Goal: Task Accomplishment & Management: Complete application form

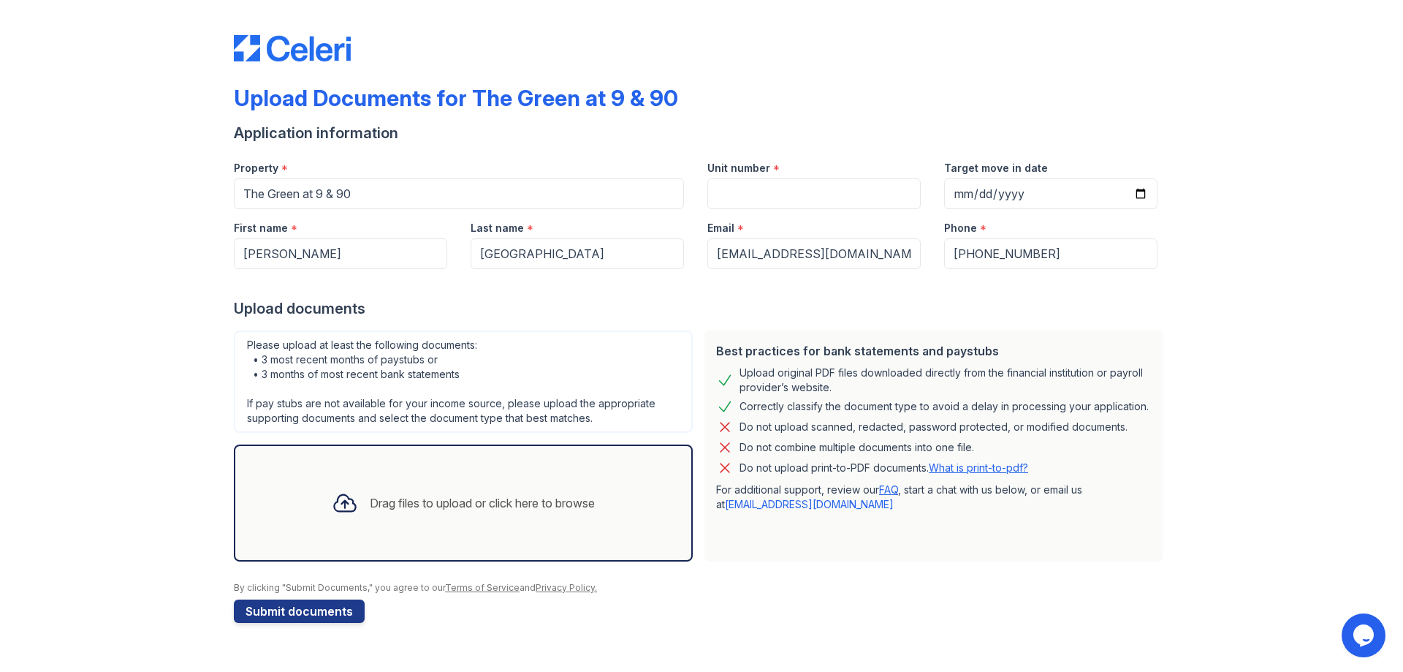
click at [1303, 257] on div "Upload Documents for The Green at 9 & 90 Application information Property * The…" at bounding box center [701, 326] width 1357 height 652
click at [1086, 187] on input "Target move in date" at bounding box center [1050, 193] width 213 height 31
click at [1132, 194] on input "Target move in date" at bounding box center [1050, 193] width 213 height 31
click at [1140, 195] on input "Target move in date" at bounding box center [1050, 193] width 213 height 31
click at [1205, 263] on div "Upload Documents for The Green at 9 & 90 Application information Property * The…" at bounding box center [701, 326] width 1357 height 652
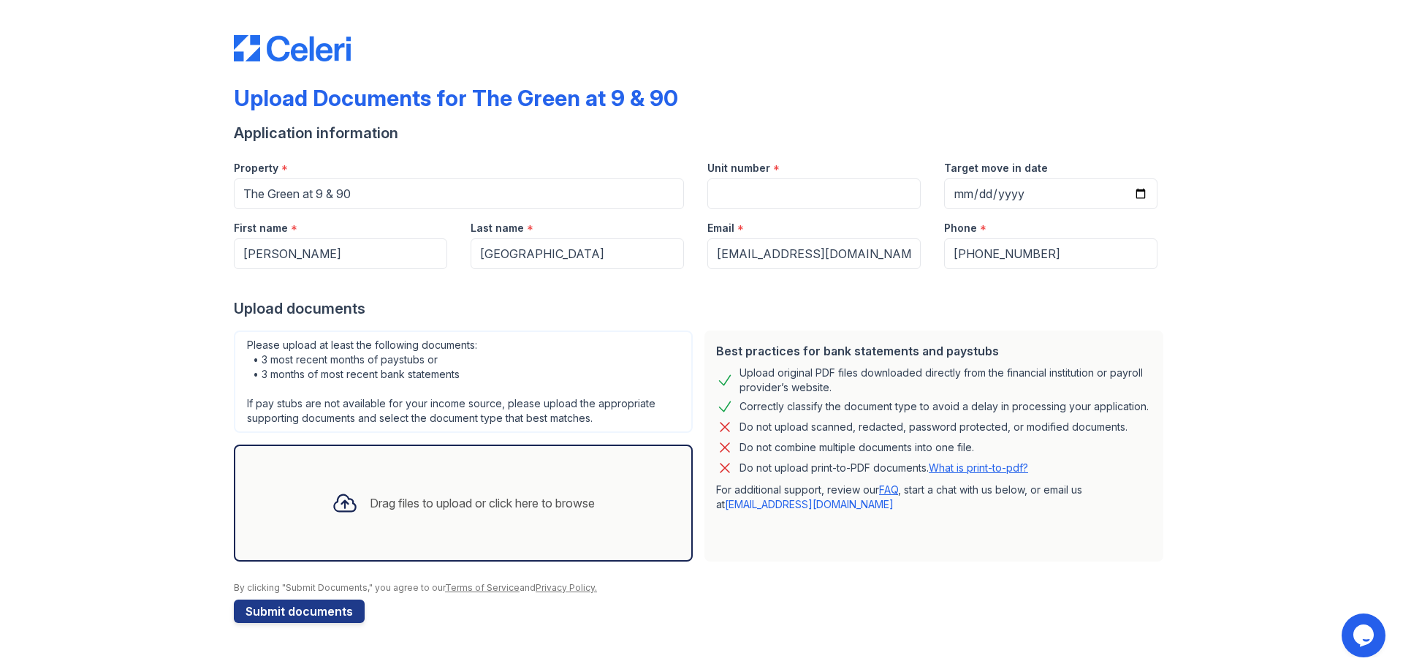
click at [415, 503] on div "Drag files to upload or click here to browse" at bounding box center [482, 503] width 225 height 18
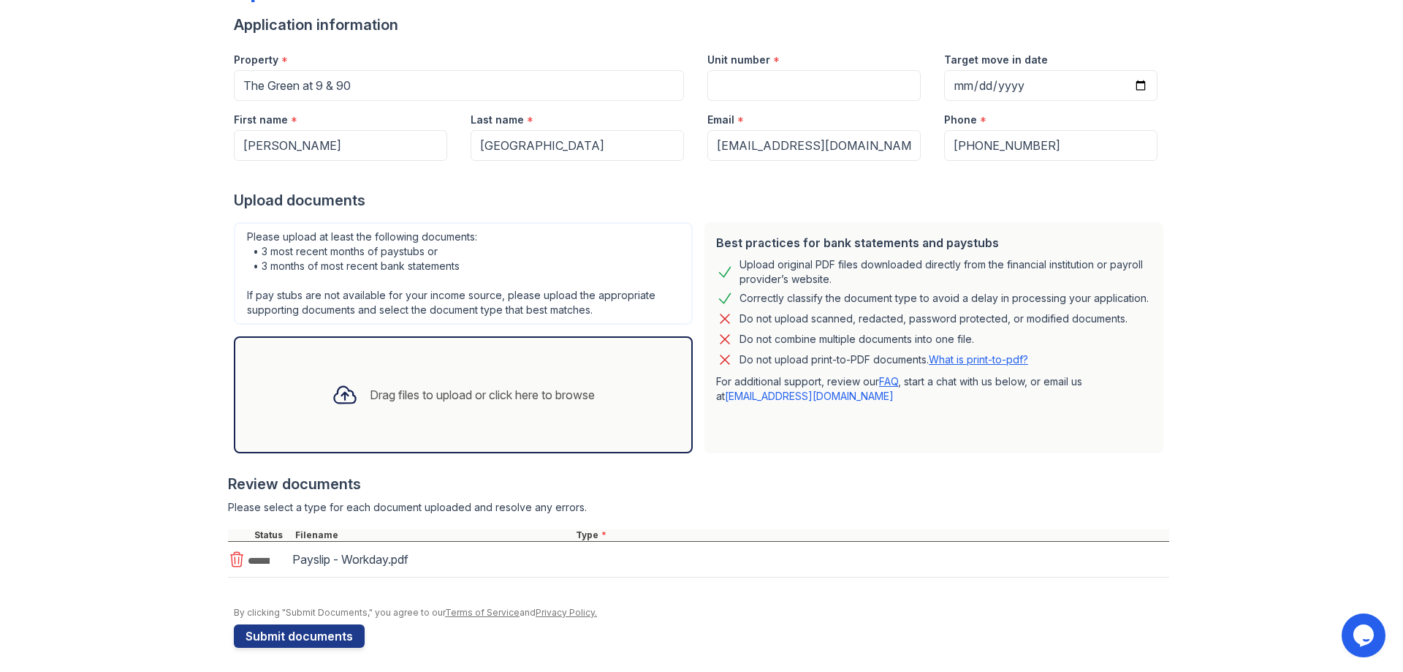
scroll to position [113, 0]
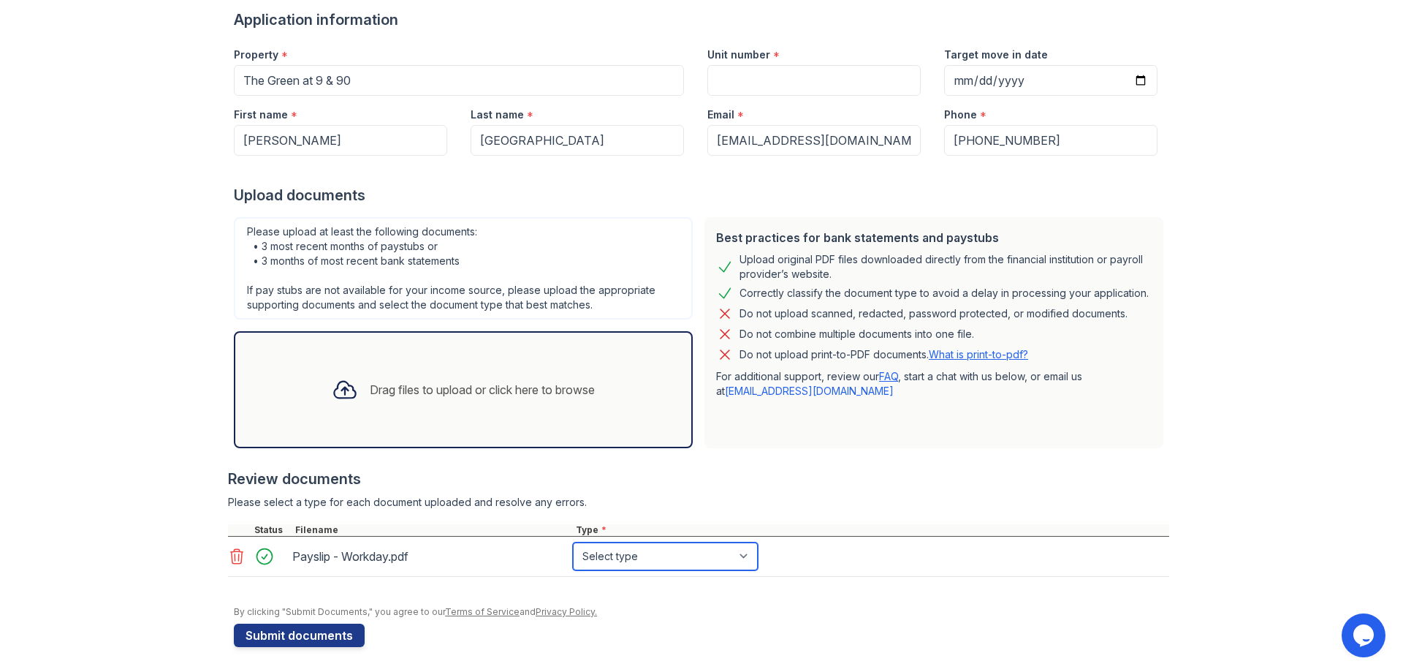
click at [650, 556] on select "Select type Paystub Bank Statement Offer Letter Tax Documents Benefit Award Let…" at bounding box center [665, 556] width 185 height 28
select select "paystub"
click at [573, 542] on select "Select type Paystub Bank Statement Offer Letter Tax Documents Benefit Award Let…" at bounding box center [665, 556] width 185 height 28
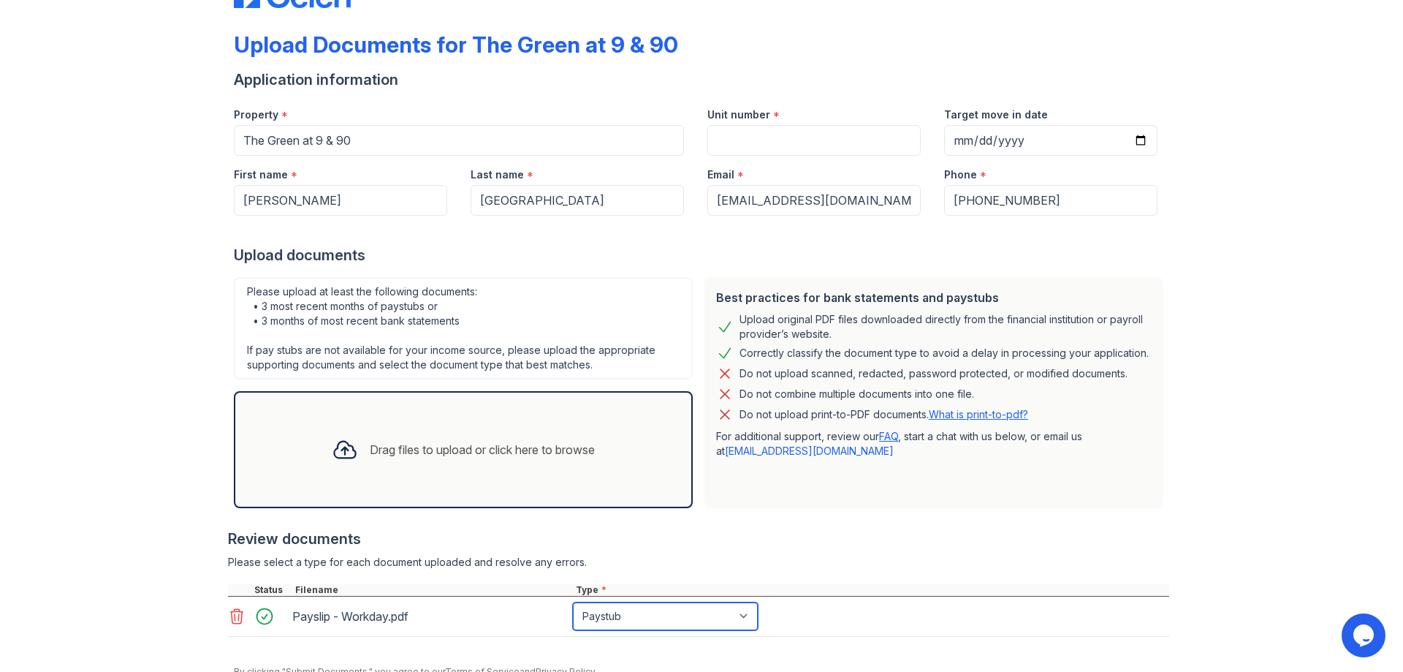
scroll to position [0, 0]
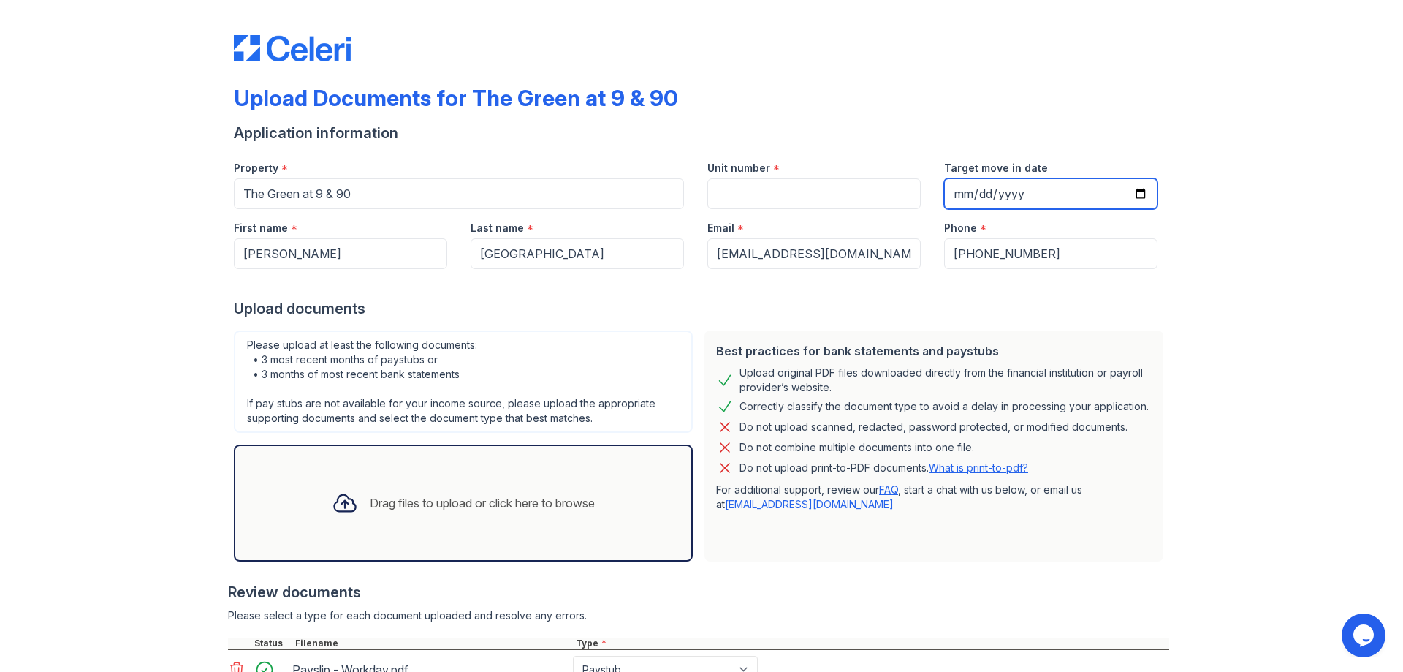
click at [1136, 197] on input "Target move in date" at bounding box center [1050, 193] width 213 height 31
type input "[DATE]"
click at [1065, 195] on input "[DATE]" at bounding box center [1050, 193] width 213 height 31
click at [1107, 191] on input "[DATE]" at bounding box center [1050, 193] width 213 height 31
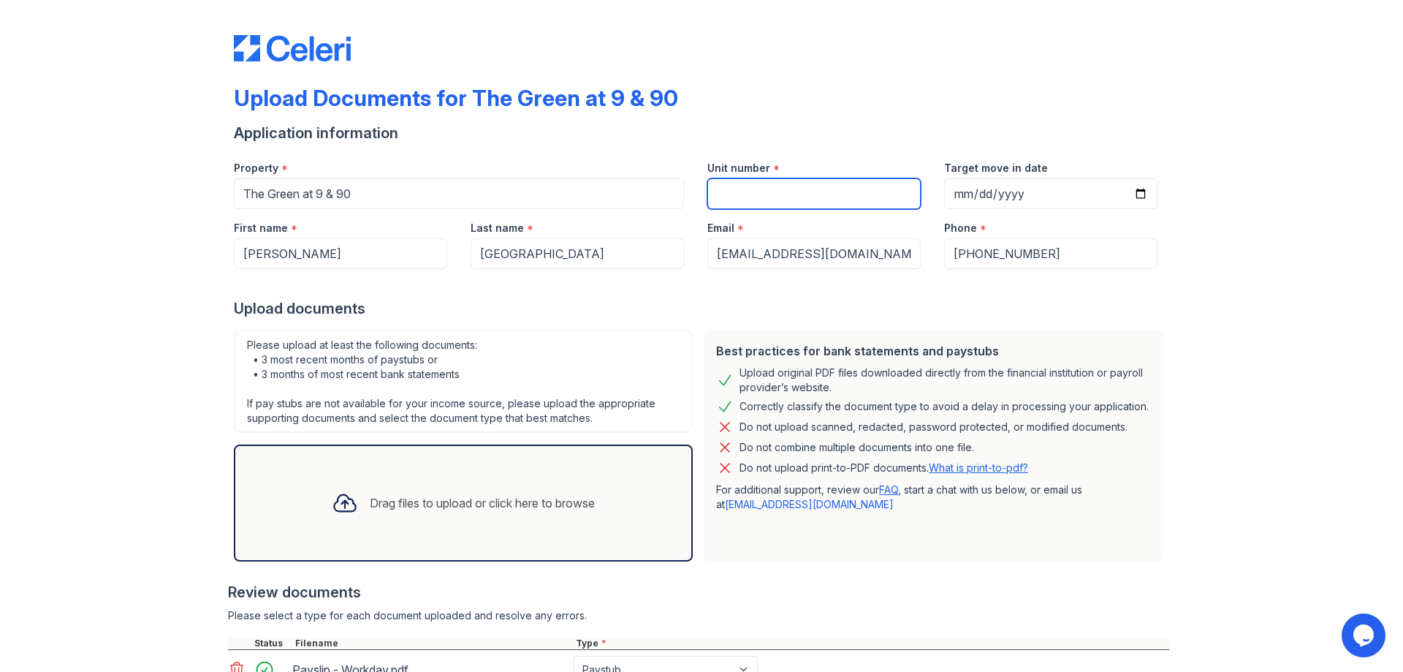
click at [871, 186] on input "Unit number" at bounding box center [814, 193] width 213 height 31
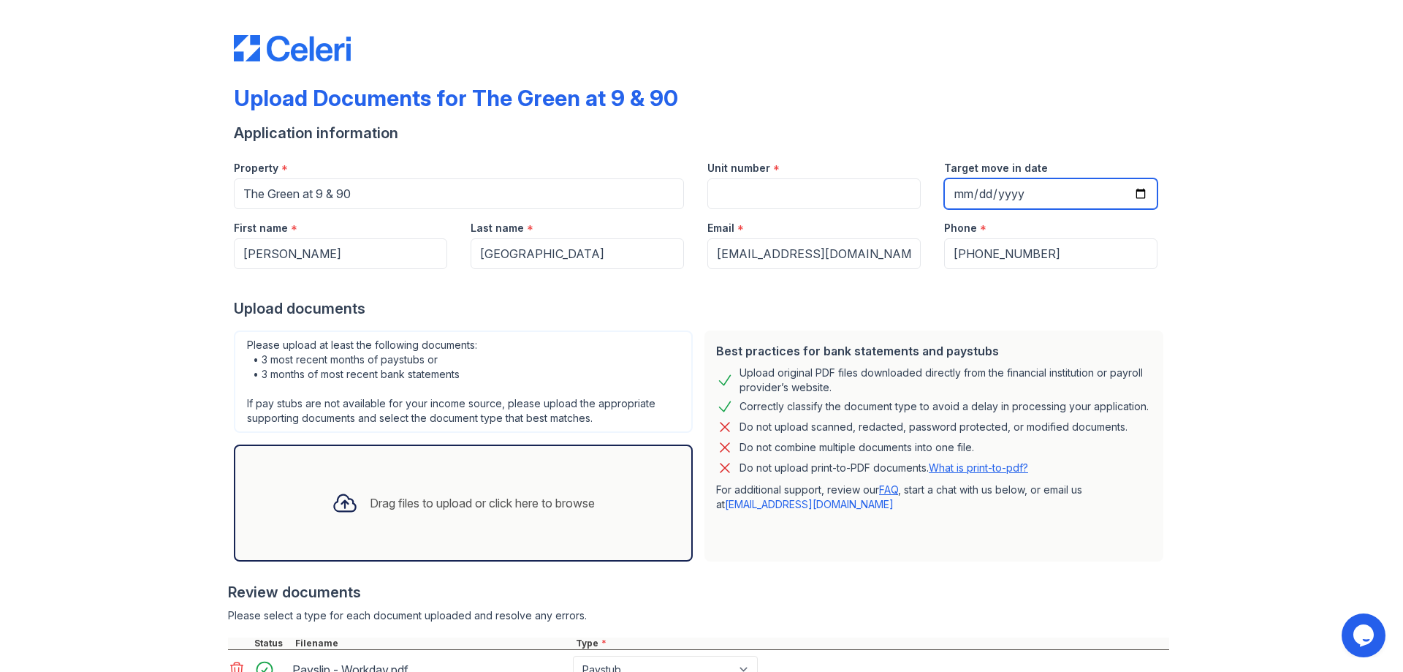
click at [1132, 194] on input "[DATE]" at bounding box center [1050, 193] width 213 height 31
click at [1278, 295] on div "Upload Documents for The Green at 9 & 90 Application information Property * The…" at bounding box center [701, 394] width 1357 height 789
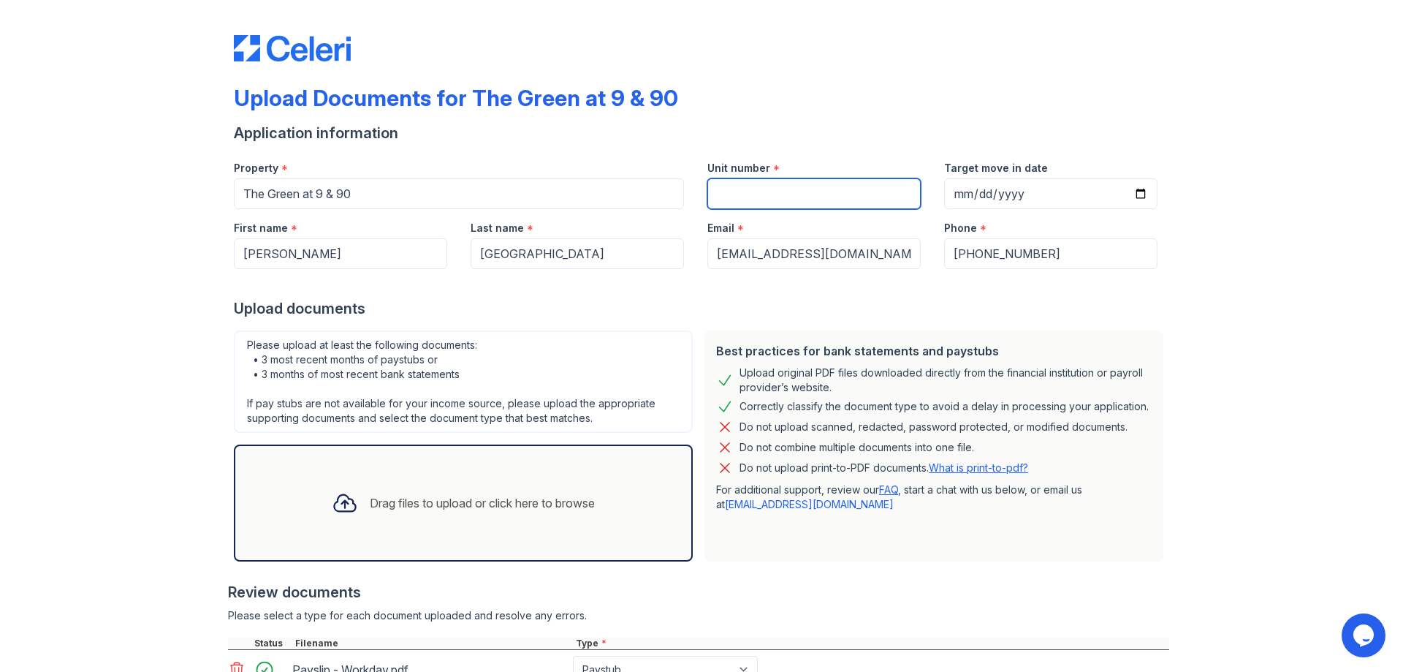
click at [811, 201] on input "Unit number" at bounding box center [814, 193] width 213 height 31
type input "S"
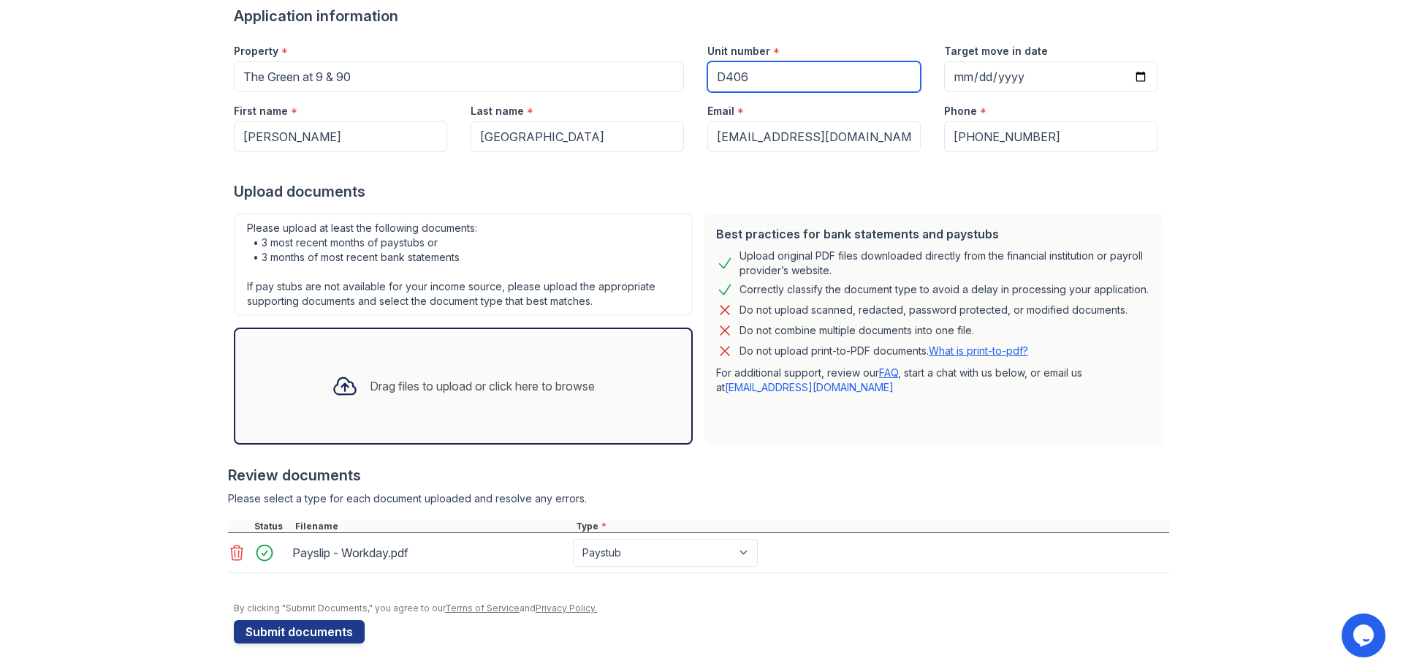
scroll to position [118, 0]
type input "D406"
click at [299, 637] on button "Submit documents" at bounding box center [299, 630] width 131 height 23
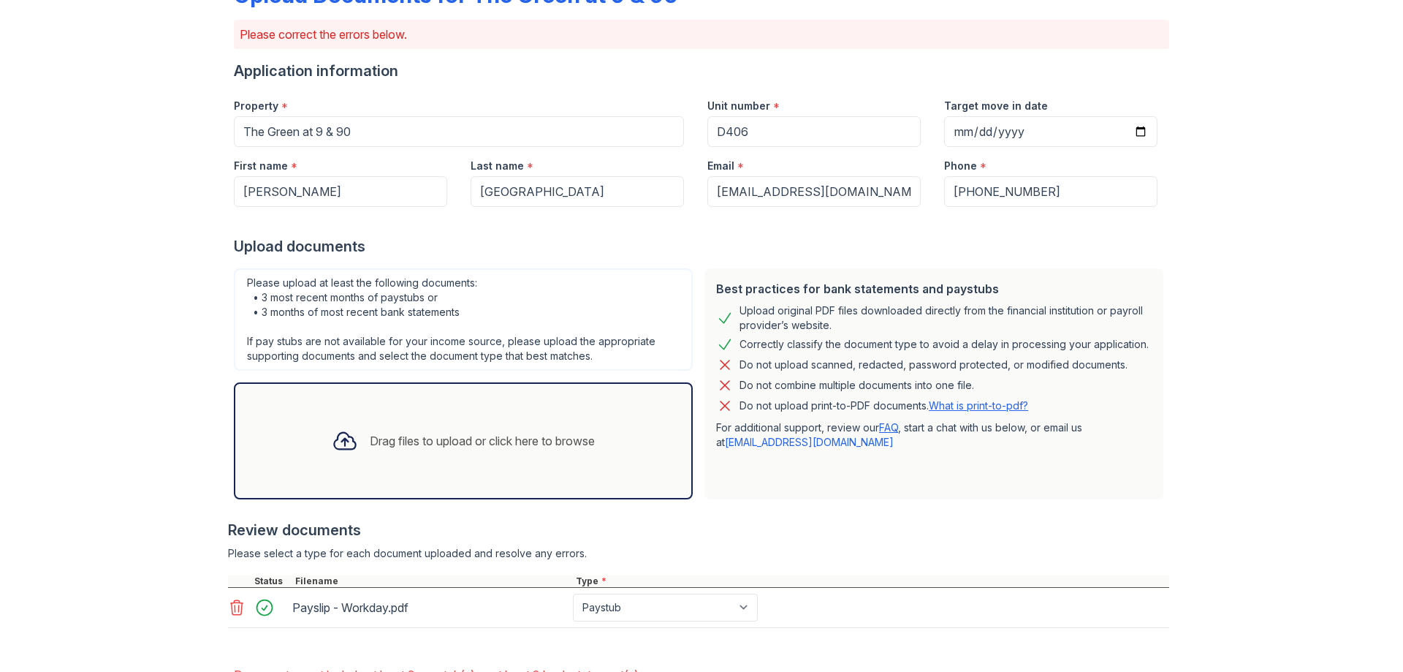
scroll to position [205, 0]
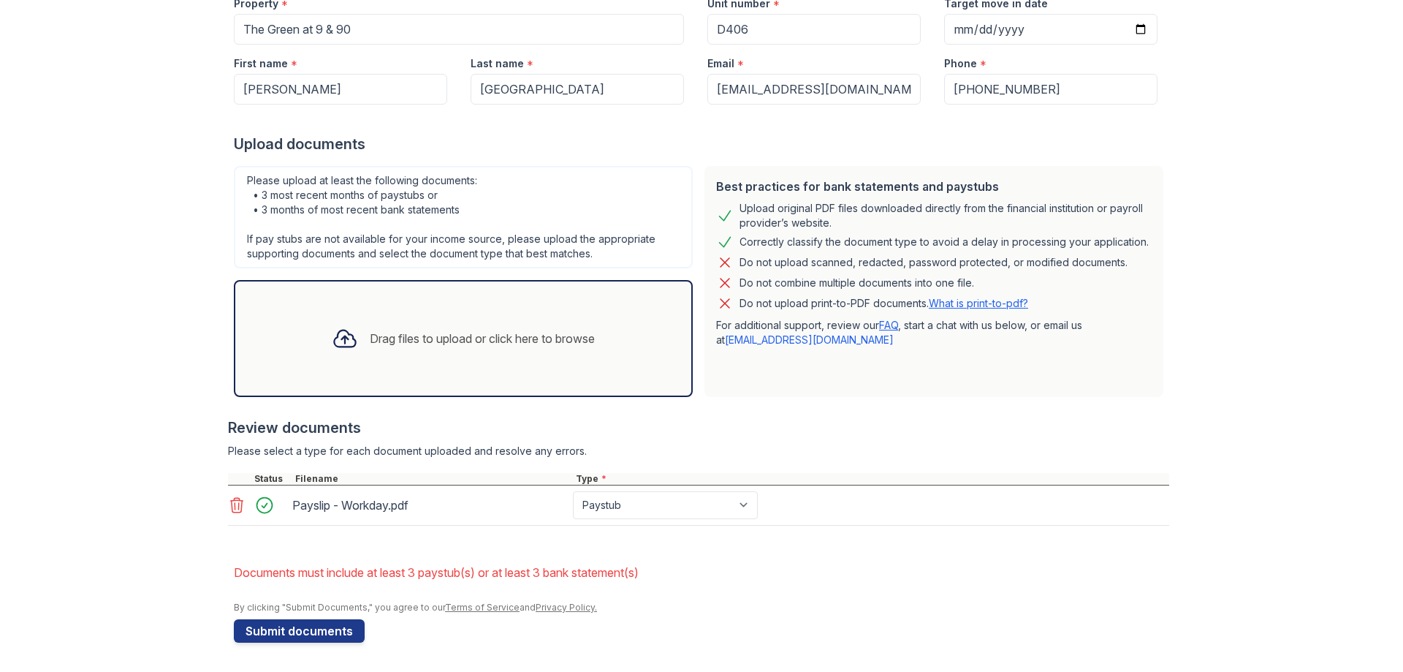
click at [394, 350] on div "Drag files to upload or click here to browse" at bounding box center [463, 339] width 287 height 50
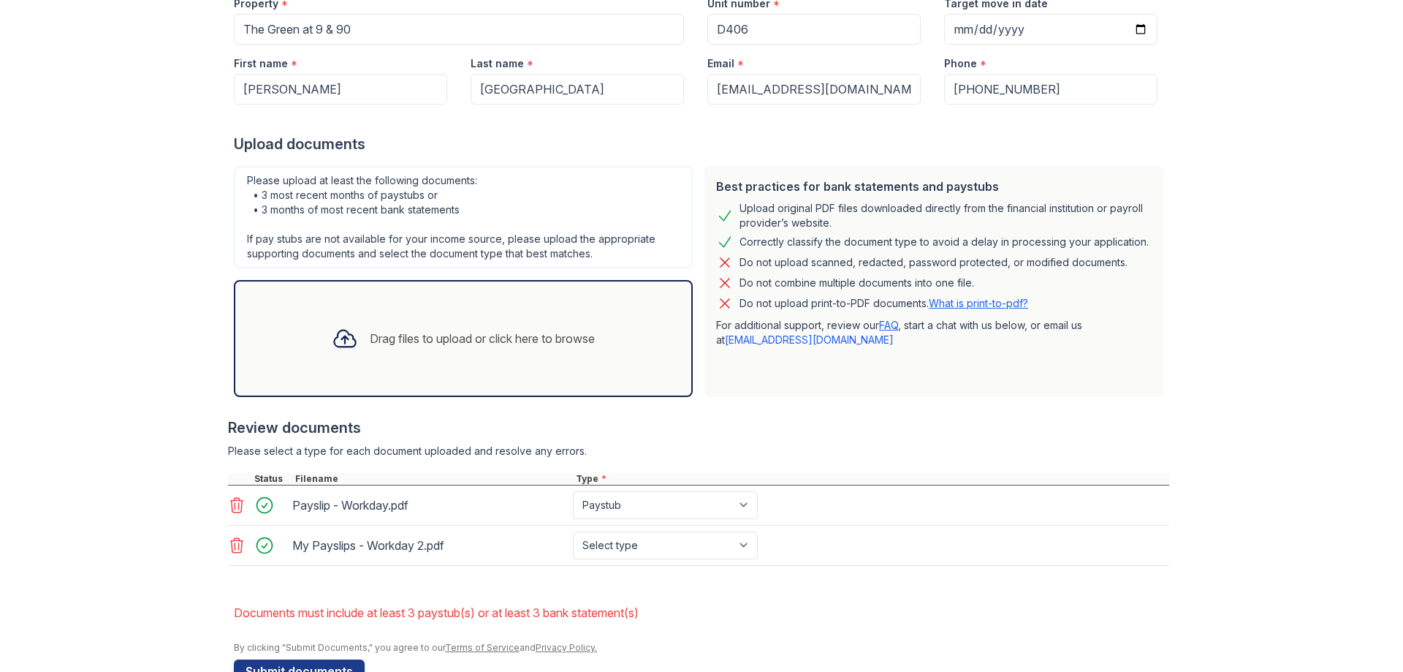
click at [382, 352] on div "Drag files to upload or click here to browse" at bounding box center [463, 339] width 287 height 50
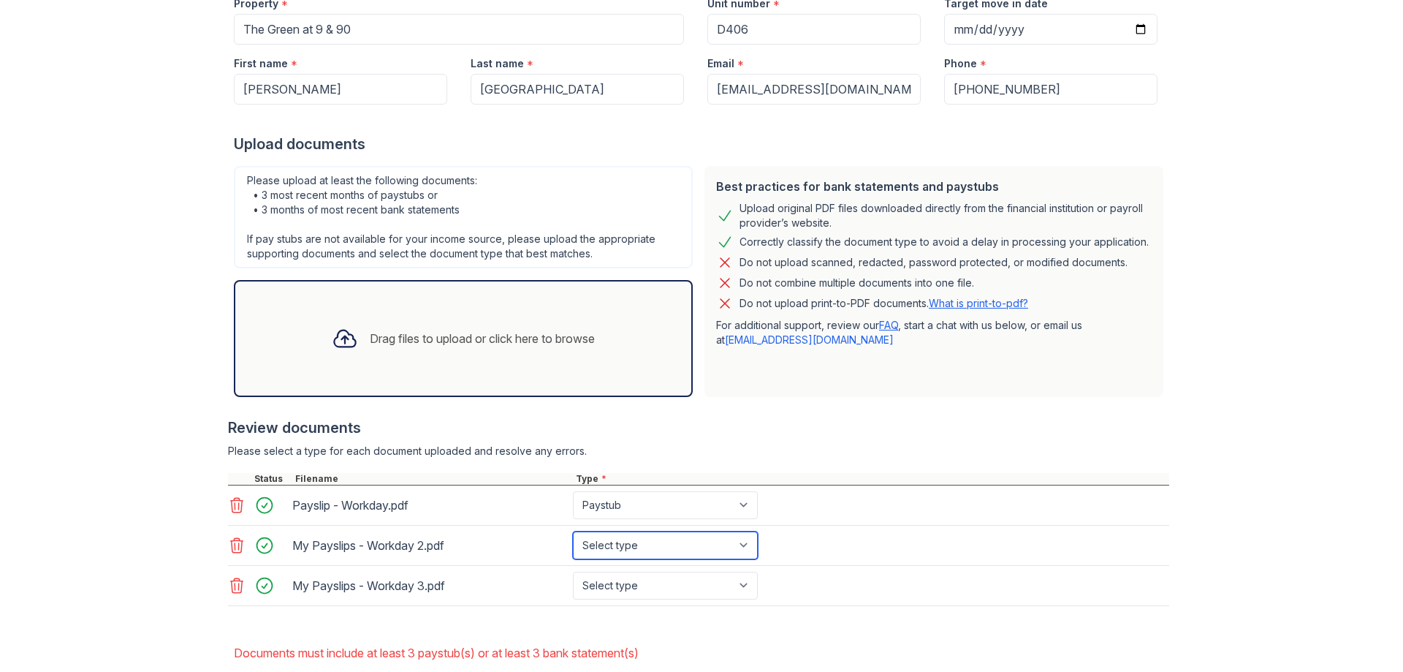
click at [621, 549] on select "Select type Paystub Bank Statement Offer Letter Tax Documents Benefit Award Let…" at bounding box center [665, 545] width 185 height 28
select select "paystub"
click at [573, 531] on select "Select type Paystub Bank Statement Offer Letter Tax Documents Benefit Award Let…" at bounding box center [665, 545] width 185 height 28
click at [622, 582] on select "Select type Paystub Bank Statement Offer Letter Tax Documents Benefit Award Let…" at bounding box center [665, 586] width 185 height 28
select select "paystub"
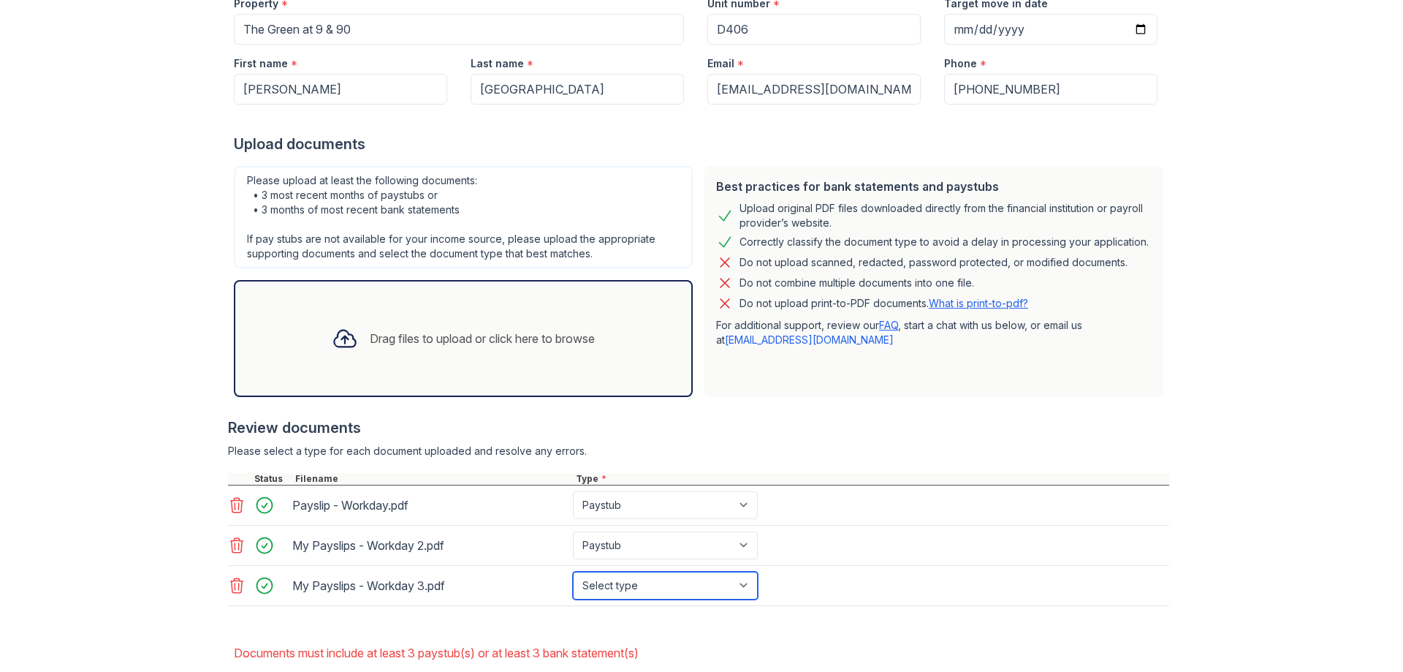
click at [573, 572] on select "Select type Paystub Bank Statement Offer Letter Tax Documents Benefit Award Let…" at bounding box center [665, 586] width 185 height 28
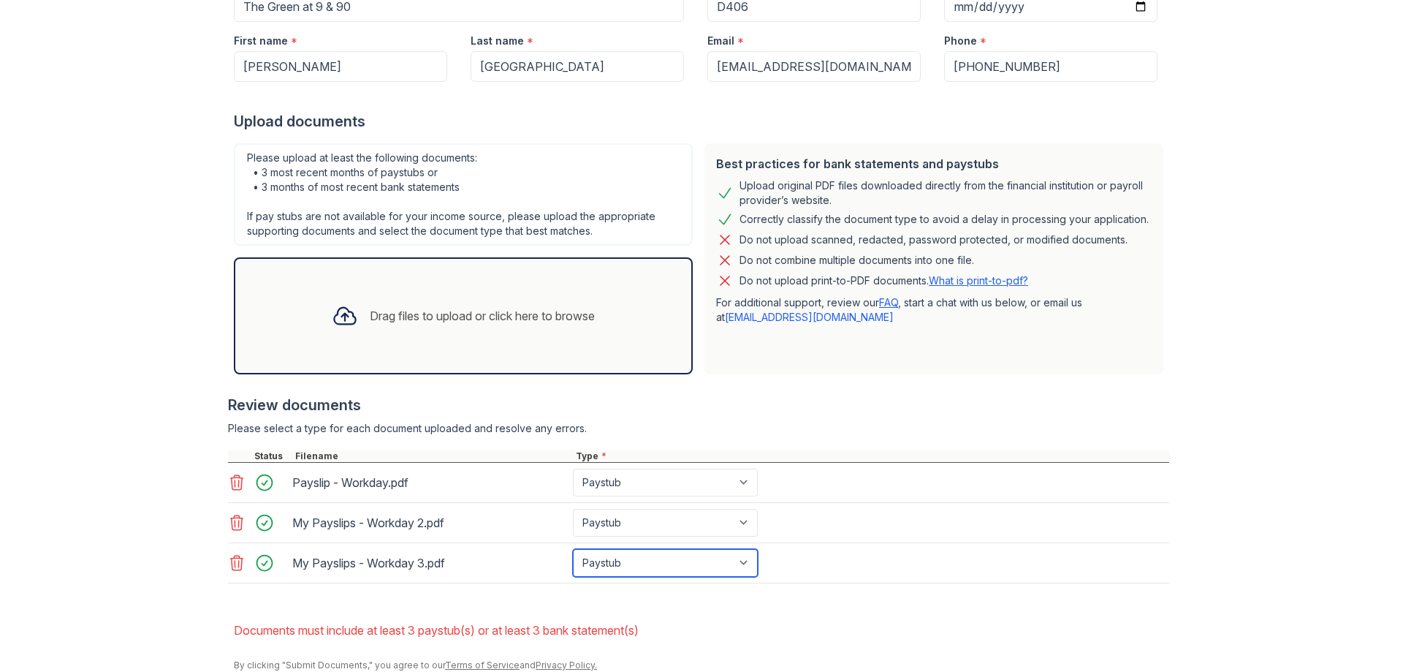
scroll to position [286, 0]
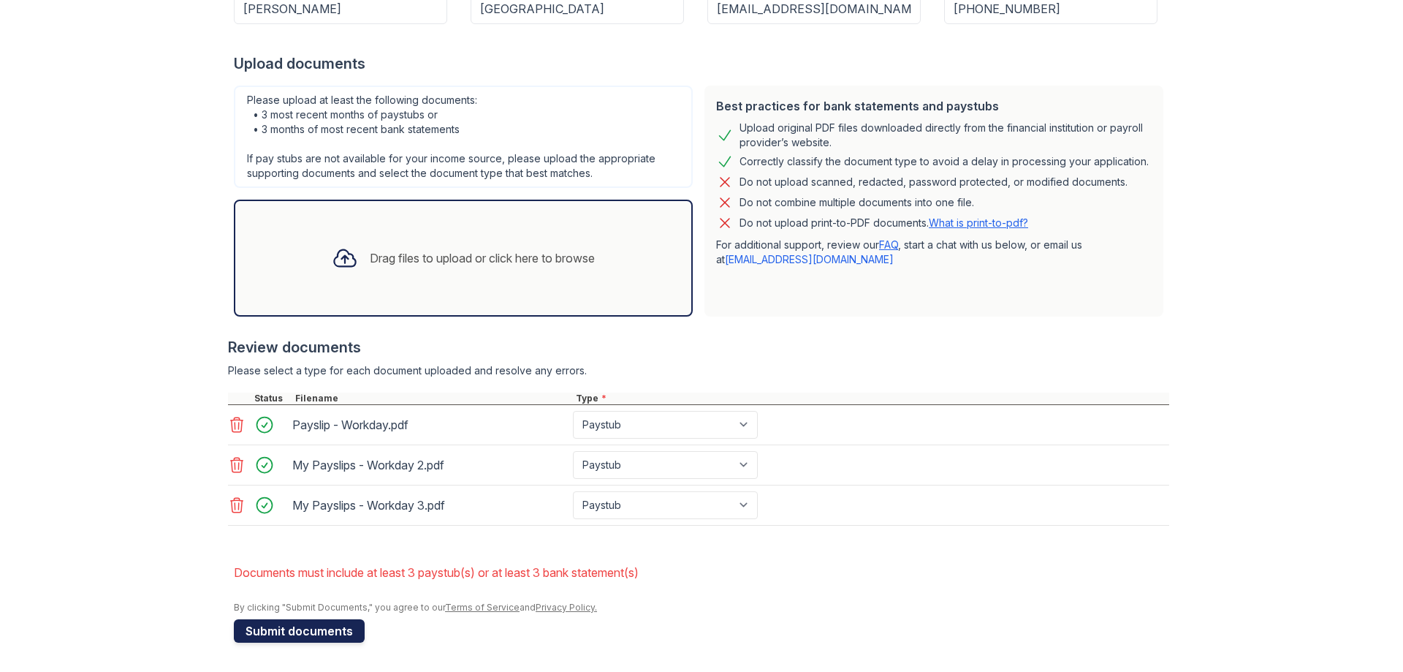
click at [327, 634] on button "Submit documents" at bounding box center [299, 630] width 131 height 23
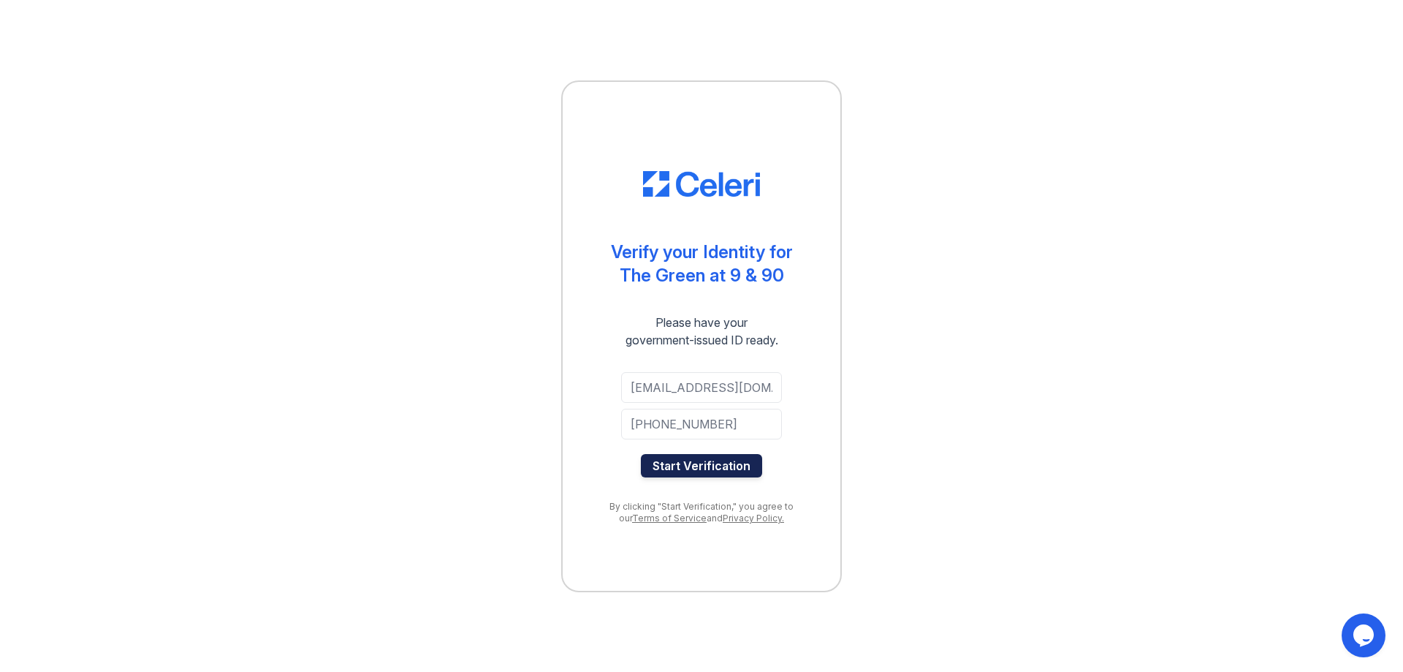
click at [688, 458] on button "Start Verification" at bounding box center [701, 465] width 121 height 23
